Goal: Navigation & Orientation: Find specific page/section

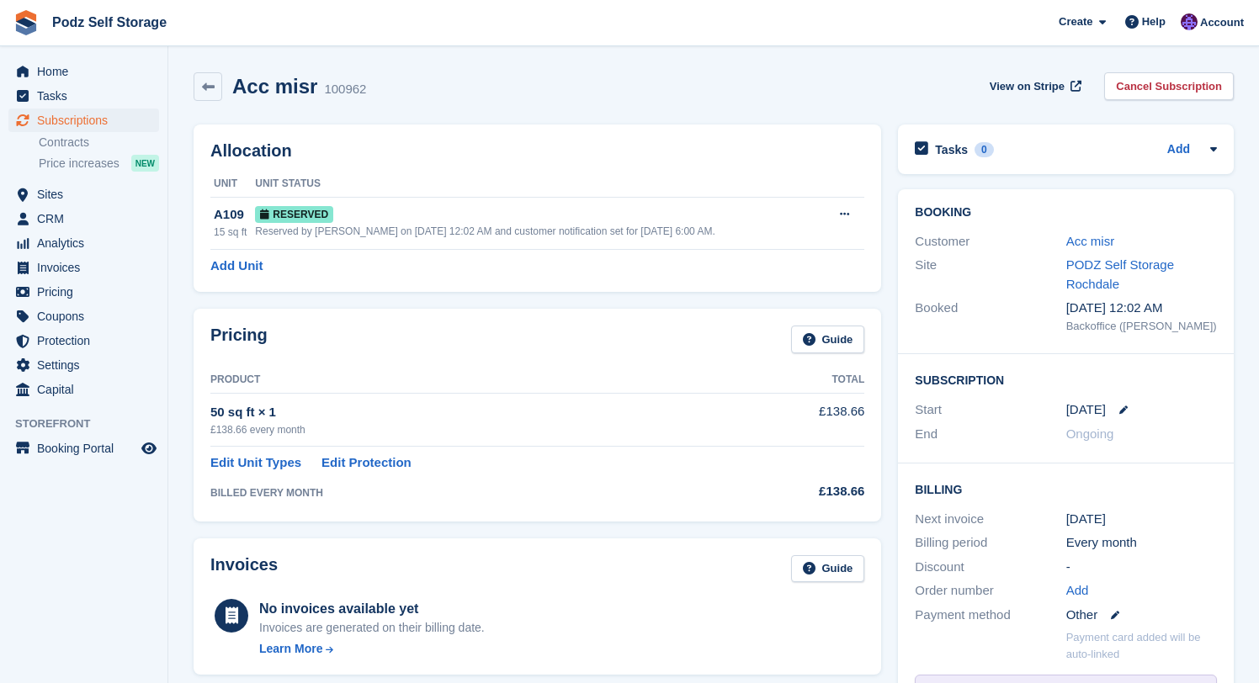
click at [686, 443] on td "50 sq ft × 1 £138.66 every month" at bounding box center [476, 419] width 533 height 53
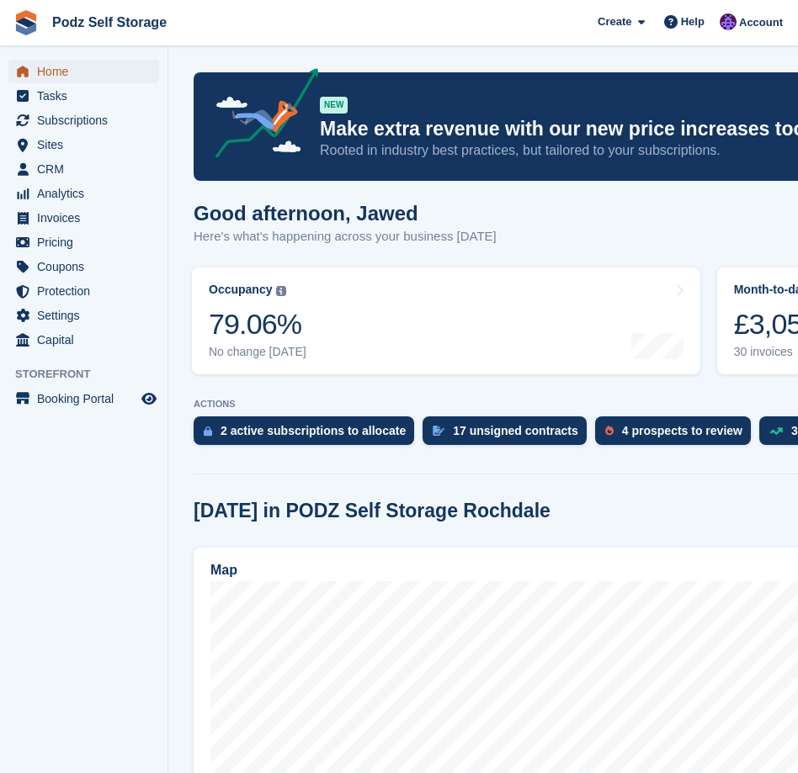
click at [119, 70] on span "Home" at bounding box center [87, 72] width 101 height 24
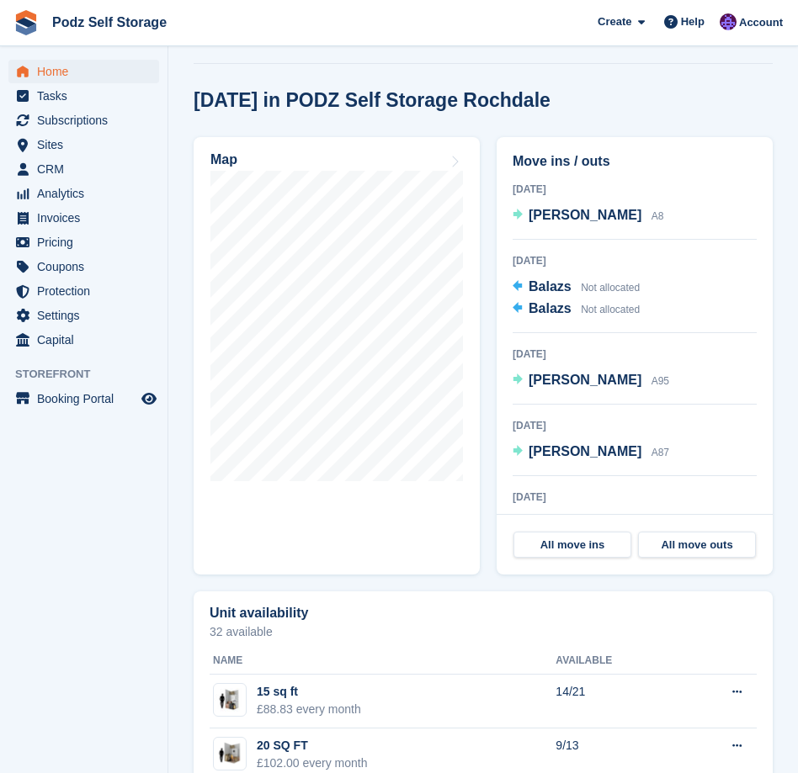
scroll to position [660, 0]
